Goal: Task Accomplishment & Management: Use online tool/utility

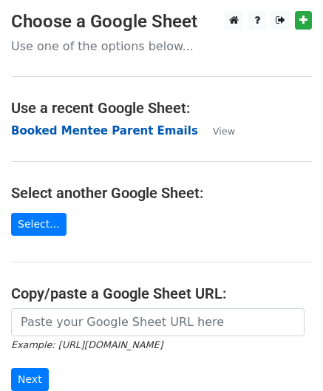
click at [135, 129] on strong "Booked Mentee Parent Emails" at bounding box center [104, 130] width 187 height 13
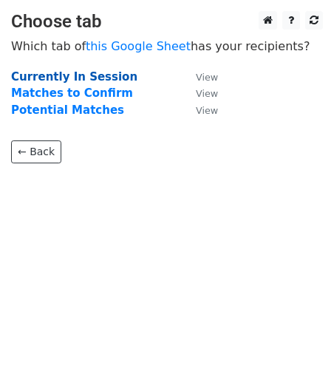
click at [83, 74] on strong "Currently In Session" at bounding box center [74, 76] width 126 height 13
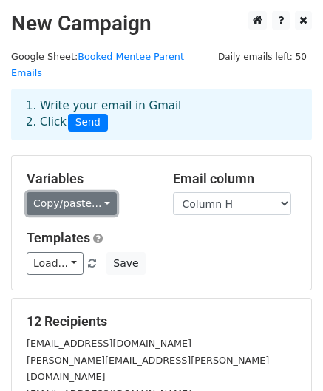
click at [43, 192] on link "Copy/paste..." at bounding box center [72, 203] width 90 height 23
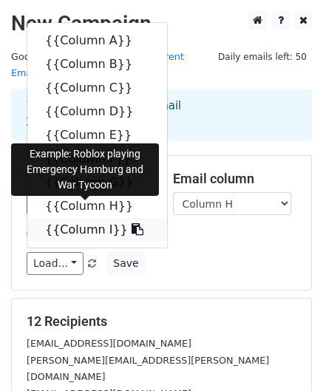
click at [132, 223] on icon at bounding box center [138, 229] width 12 height 12
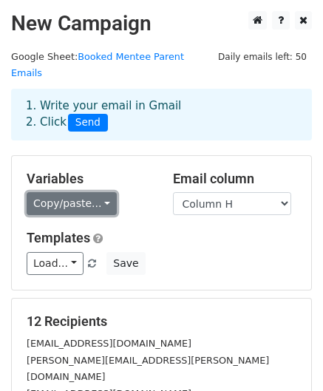
click at [43, 196] on link "Copy/paste..." at bounding box center [72, 203] width 90 height 23
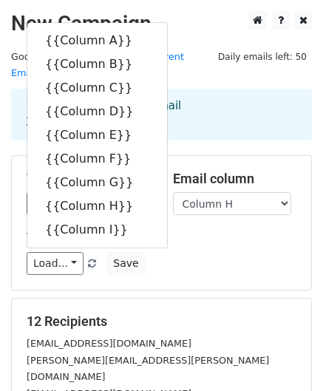
click at [242, 230] on h5 "Templates" at bounding box center [162, 238] width 270 height 16
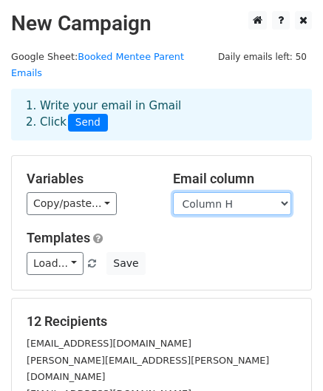
click at [219, 192] on select "Column A Column B Column C Column D Column E Column F Column G Column H Column I" at bounding box center [232, 203] width 118 height 23
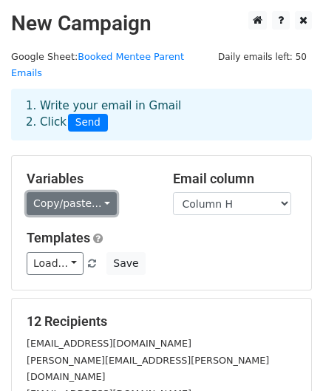
click at [95, 192] on link "Copy/paste..." at bounding box center [72, 203] width 90 height 23
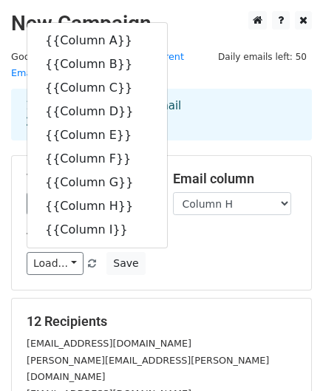
click at [223, 129] on div "1. Write your email in Gmail 2. Click Send" at bounding box center [161, 125] width 323 height 59
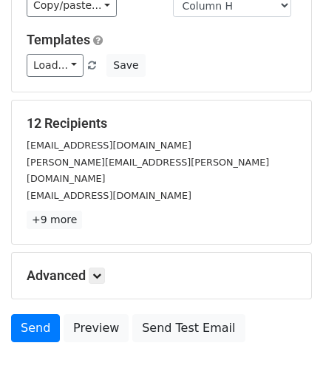
scroll to position [239, 0]
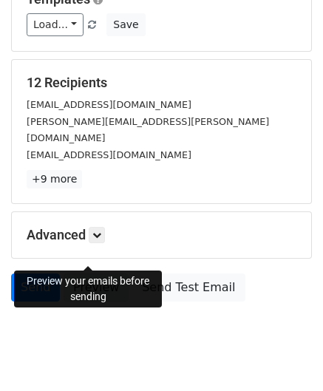
click at [90, 273] on link "Preview" at bounding box center [96, 287] width 65 height 28
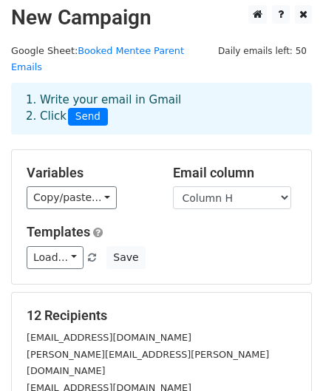
scroll to position [0, 0]
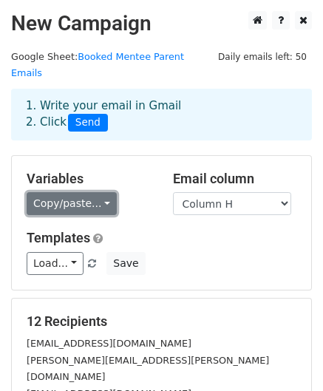
click at [89, 192] on link "Copy/paste..." at bounding box center [72, 203] width 90 height 23
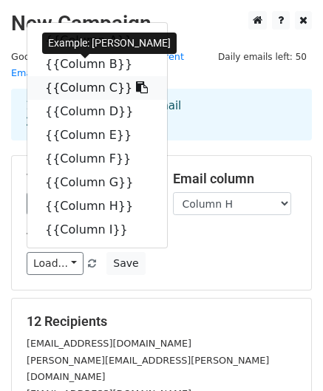
click at [136, 81] on icon at bounding box center [142, 87] width 12 height 12
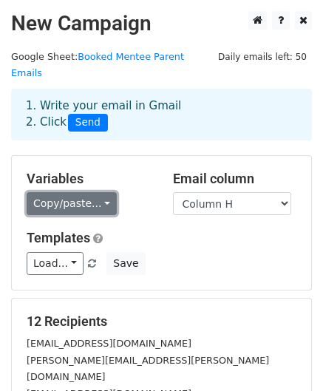
click at [61, 192] on link "Copy/paste..." at bounding box center [72, 203] width 90 height 23
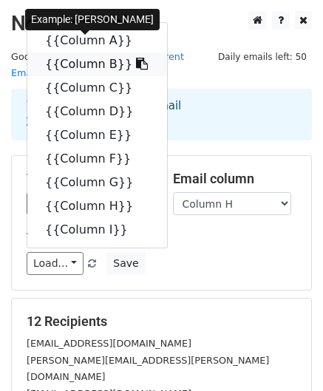
click at [136, 58] on icon at bounding box center [142, 64] width 12 height 12
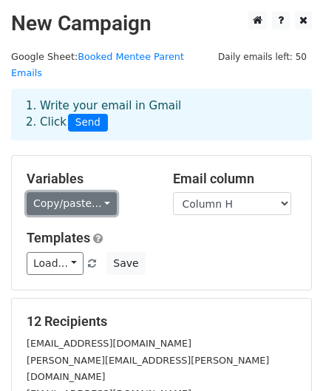
click at [87, 192] on link "Copy/paste..." at bounding box center [72, 203] width 90 height 23
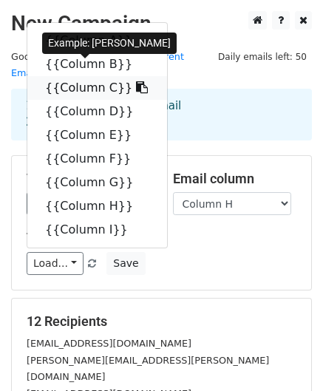
click at [136, 81] on icon at bounding box center [142, 87] width 12 height 12
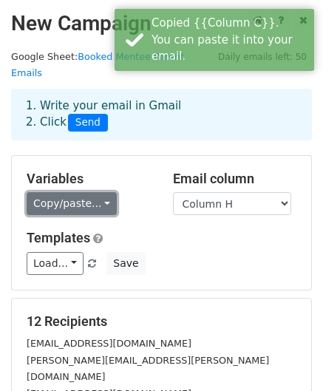
click at [53, 197] on link "Copy/paste..." at bounding box center [72, 203] width 90 height 23
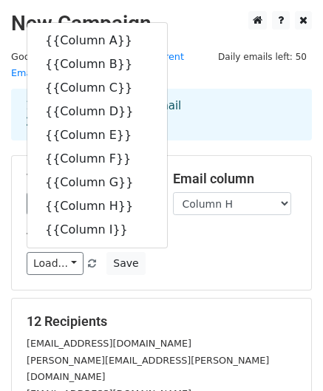
click at [272, 252] on div "Load... Meet Your New MindJam Mentor! 👋🎮🎨 Half Term Holiday Update Save" at bounding box center [162, 263] width 292 height 23
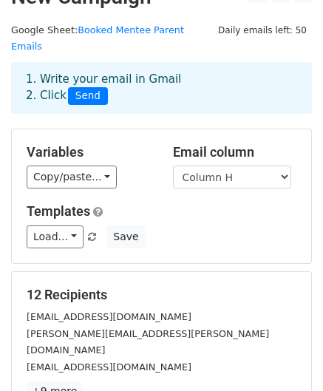
scroll to position [239, 0]
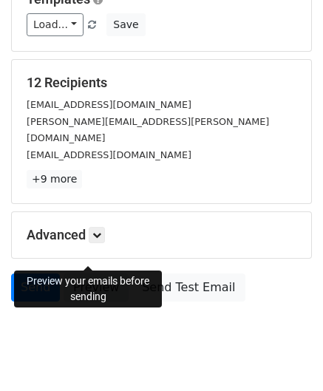
click at [92, 273] on link "Preview" at bounding box center [96, 287] width 65 height 28
click at [77, 273] on link "Preview" at bounding box center [96, 287] width 65 height 28
click at [80, 273] on link "Preview" at bounding box center [96, 287] width 65 height 28
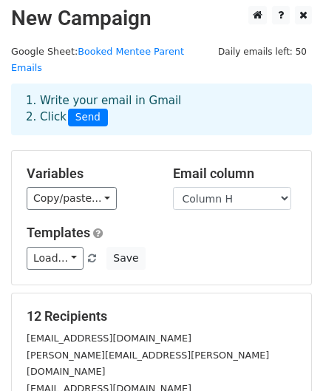
scroll to position [0, 0]
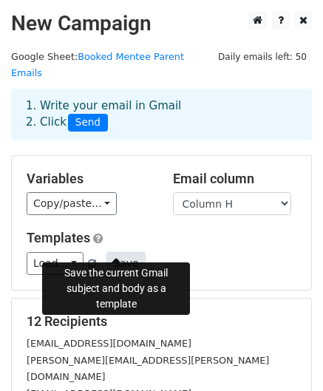
click at [111, 252] on button "Save" at bounding box center [125, 263] width 38 height 23
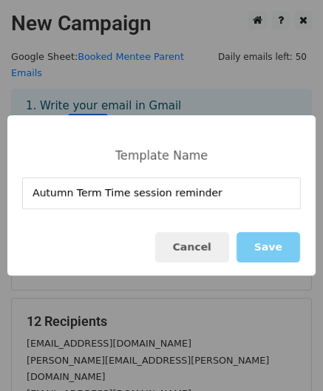
type input "Autumn Term Time session reminder"
click at [282, 255] on button "Save" at bounding box center [268, 247] width 64 height 30
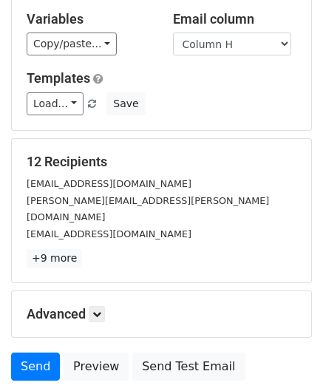
scroll to position [239, 0]
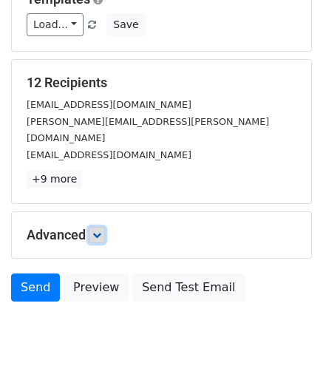
click at [93, 227] on link at bounding box center [97, 235] width 16 height 16
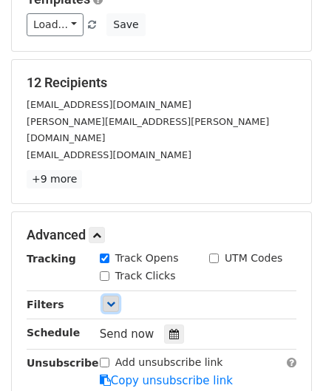
click at [109, 299] on icon at bounding box center [110, 303] width 9 height 9
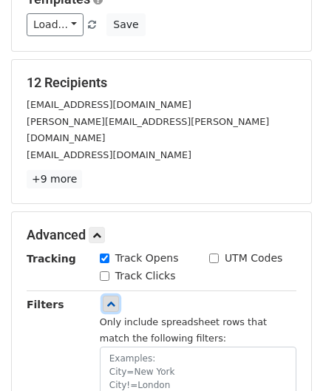
click at [109, 299] on icon at bounding box center [110, 303] width 9 height 9
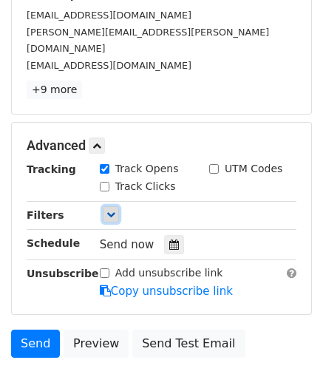
scroll to position [329, 0]
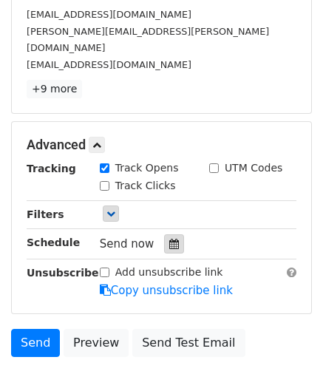
click at [169, 239] on icon at bounding box center [174, 244] width 10 height 10
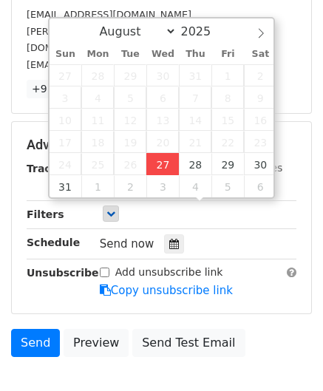
type input "2025-08-27 12:56"
type input "56"
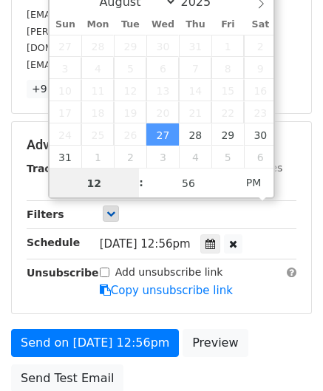
scroll to position [0, 0]
type input "2025-08-27 13:56"
type input "01"
click at [132, 174] on span at bounding box center [134, 175] width 10 height 15
type input "2025-08-27 14:56"
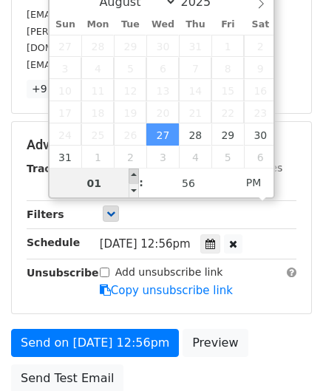
type input "02"
click at [132, 174] on span at bounding box center [134, 175] width 10 height 15
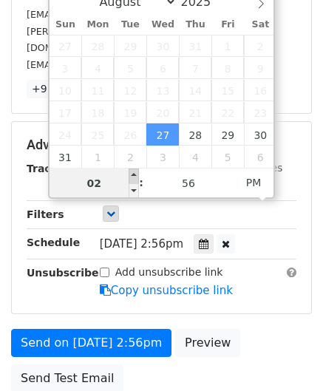
type input "2025-08-27 15:56"
type input "03"
click at [132, 174] on span at bounding box center [134, 175] width 10 height 15
type input "2025-08-27 16:56"
type input "04"
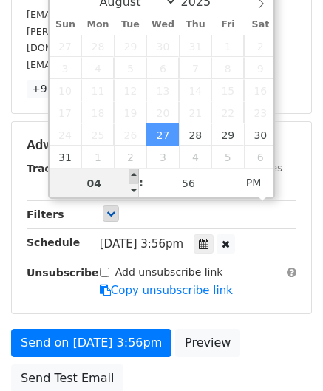
click at [132, 174] on span at bounding box center [134, 175] width 10 height 15
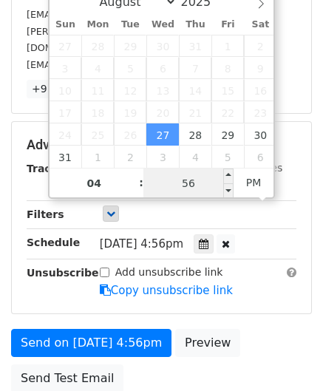
click at [203, 183] on input "56" at bounding box center [188, 183] width 90 height 30
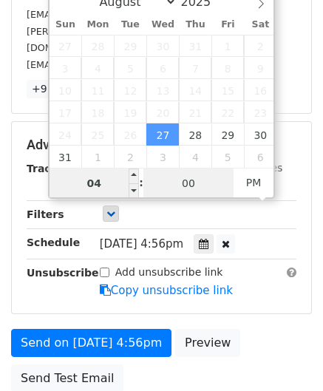
type input "00"
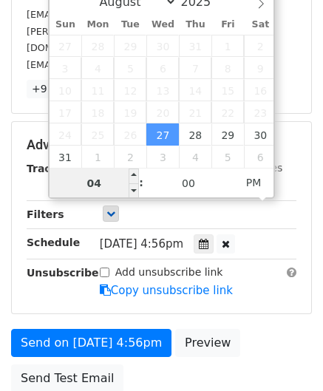
type input "2025-08-27 16:00"
click at [106, 183] on input "04" at bounding box center [95, 183] width 90 height 30
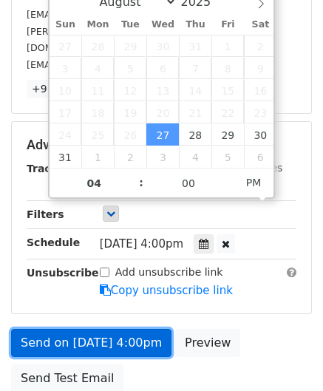
click at [95, 329] on link "Send on Aug 27 at 4:00pm" at bounding box center [91, 343] width 160 height 28
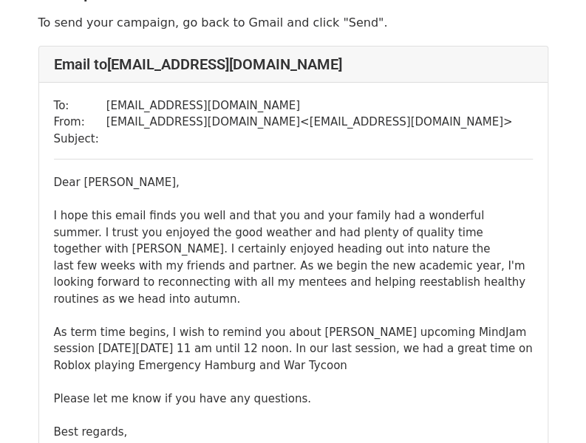
scroll to position [109, 0]
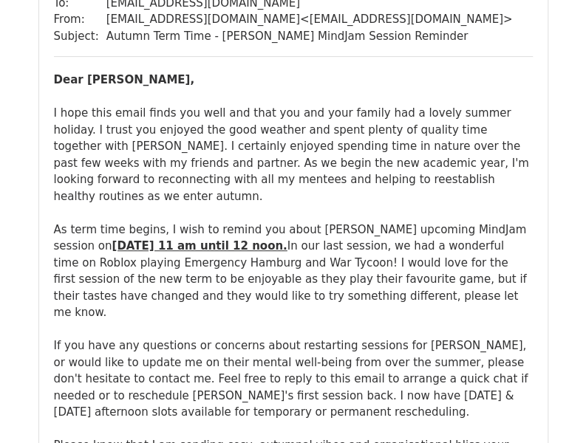
scroll to position [164, 0]
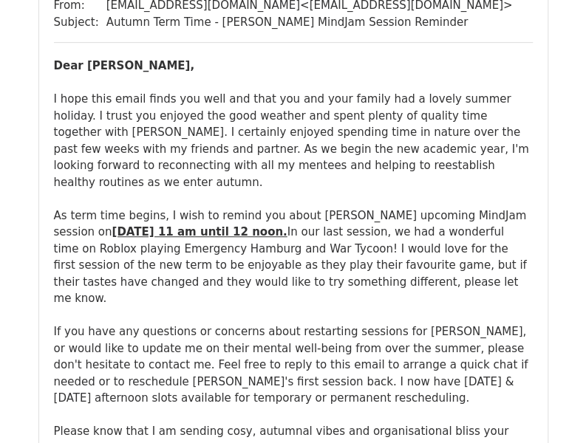
scroll to position [179, 0]
